Goal: Book appointment/travel/reservation

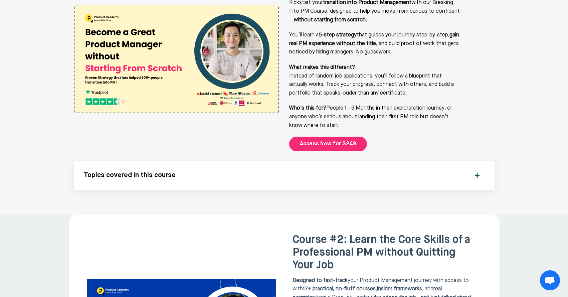
scroll to position [915, 0]
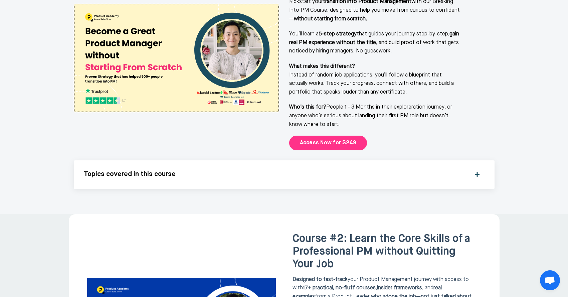
click at [314, 136] on link "Access Now for $249" at bounding box center [328, 143] width 78 height 15
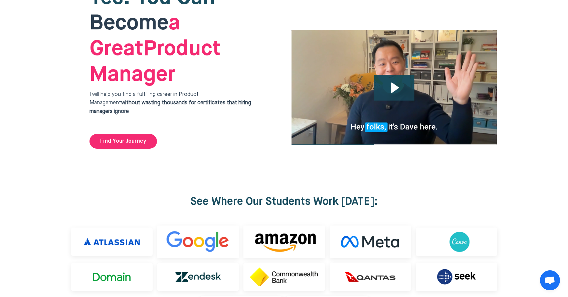
scroll to position [0, 0]
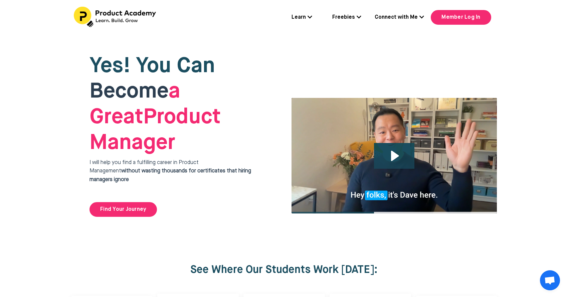
click at [402, 20] on link "Connect with Me" at bounding box center [399, 17] width 49 height 9
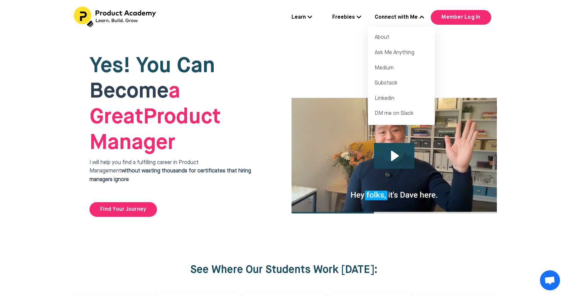
click at [354, 16] on link "Freebies" at bounding box center [346, 17] width 29 height 9
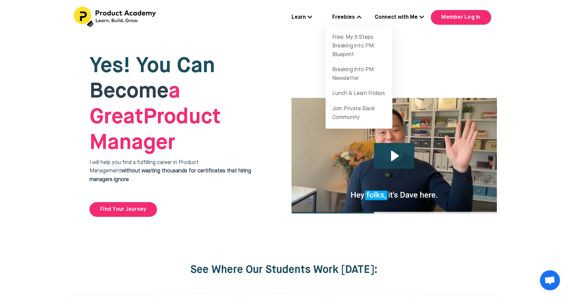
click at [310, 15] on icon at bounding box center [310, 16] width 5 height 5
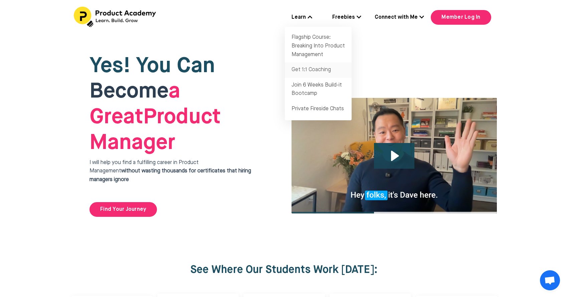
click at [324, 69] on link "Get 1:1 Coaching" at bounding box center [318, 69] width 67 height 15
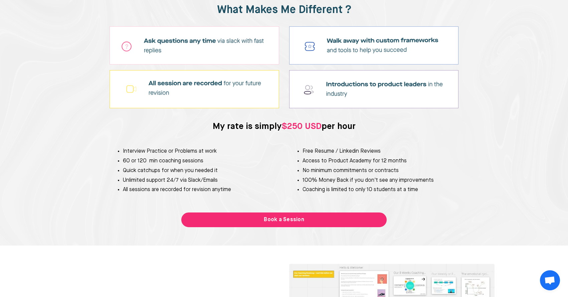
scroll to position [1465, 0]
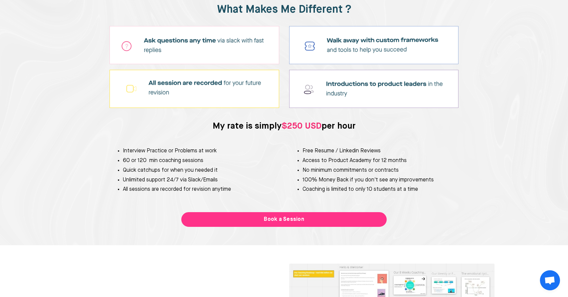
click at [266, 218] on link "Book a Session" at bounding box center [284, 219] width 206 height 15
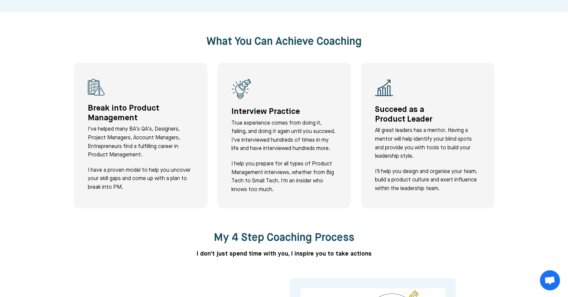
scroll to position [91, 0]
